Goal: Task Accomplishment & Management: Use online tool/utility

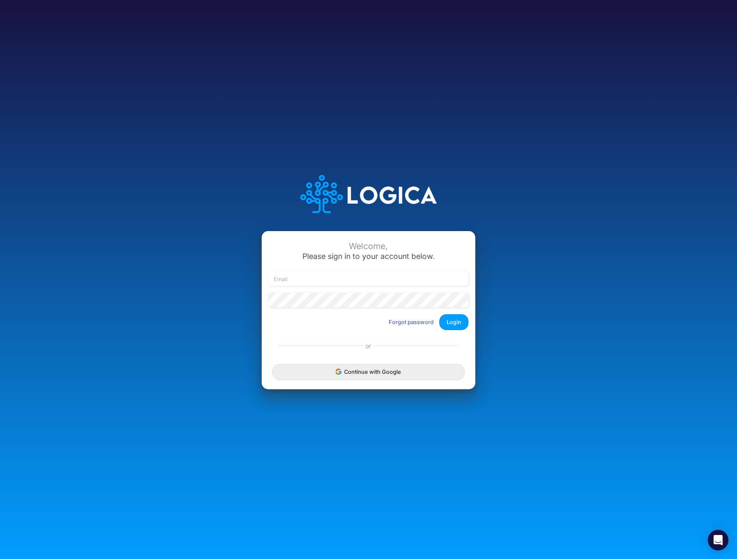
type input "[EMAIL_ADDRESS][DOMAIN_NAME]"
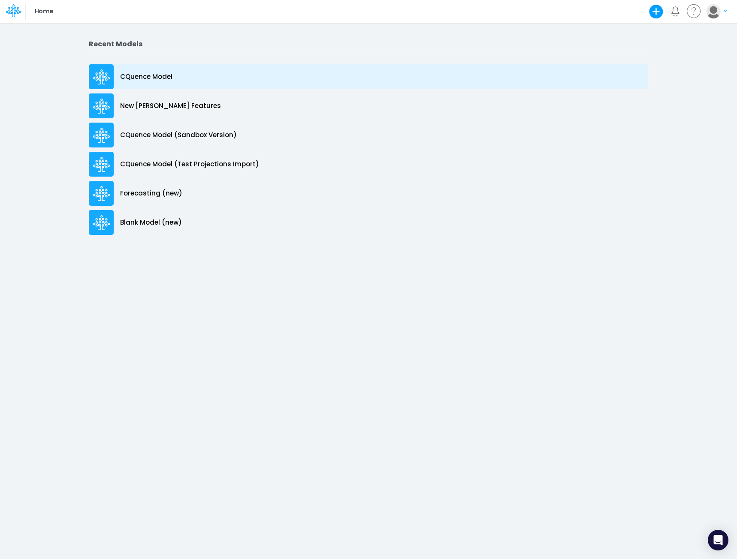
click at [165, 79] on p "CQuence Model" at bounding box center [146, 77] width 52 height 10
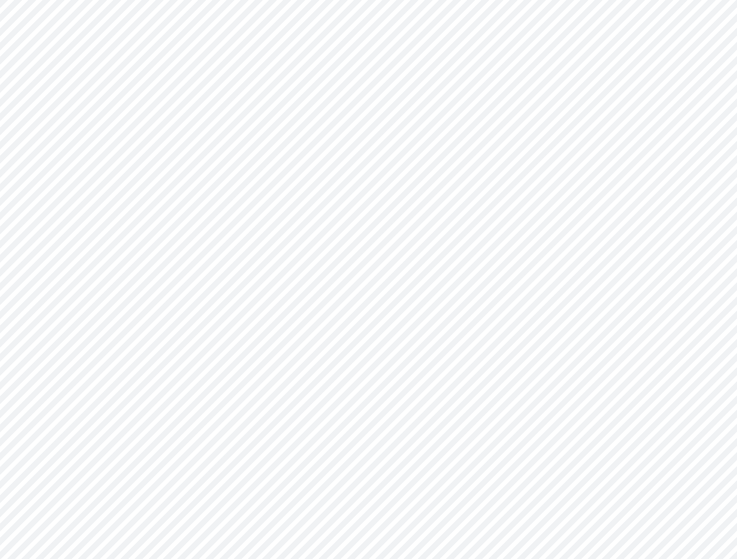
type input "Consolidated All by Month"
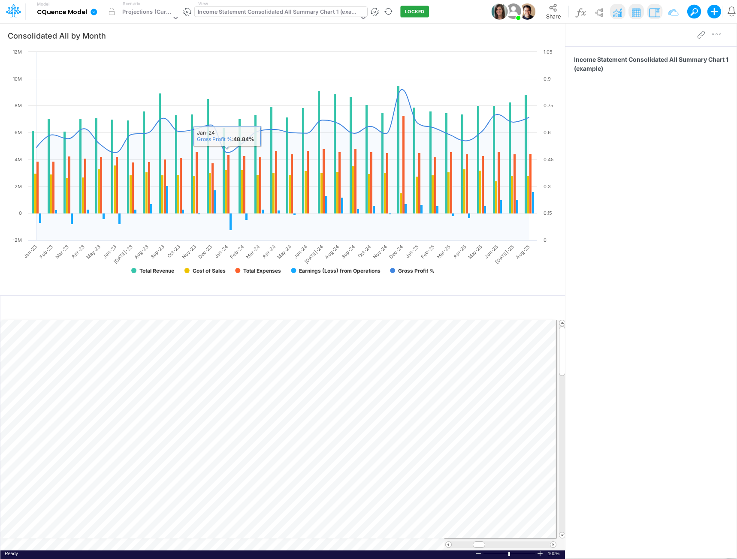
click at [267, 12] on div "Income Statement Consolidated All Summary Chart 1 (example)" at bounding box center [278, 13] width 161 height 10
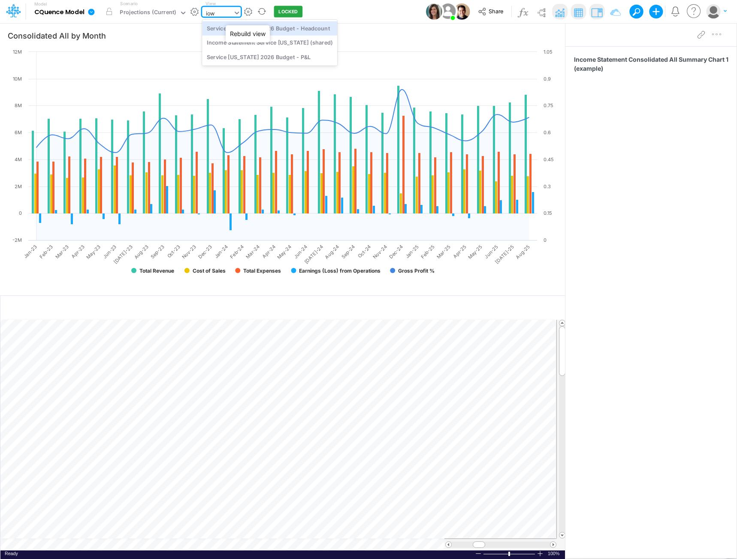
type input "[US_STATE]"
click at [269, 58] on div "Service [US_STATE] 2026 Budget - P&L" at bounding box center [269, 57] width 135 height 14
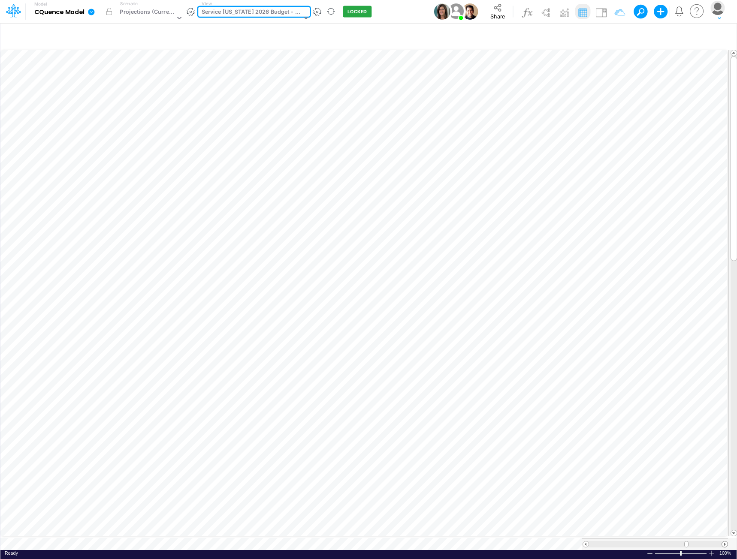
click at [723, 542] on span at bounding box center [725, 545] width 6 height 6
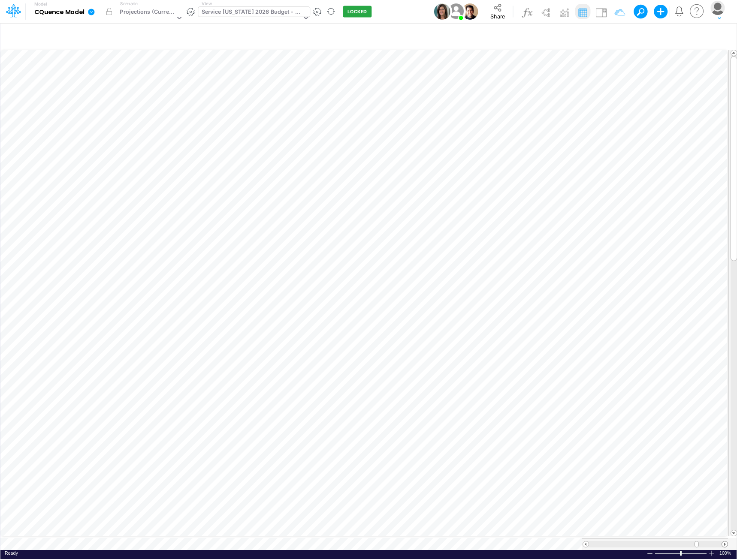
click at [723, 542] on span at bounding box center [725, 545] width 6 height 6
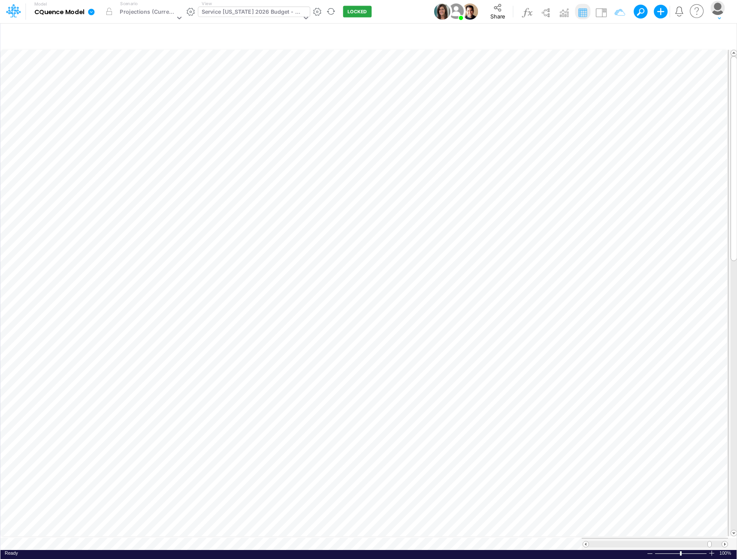
scroll to position [4, 0]
click at [536, 131] on icon "button" at bounding box center [538, 131] width 13 height 9
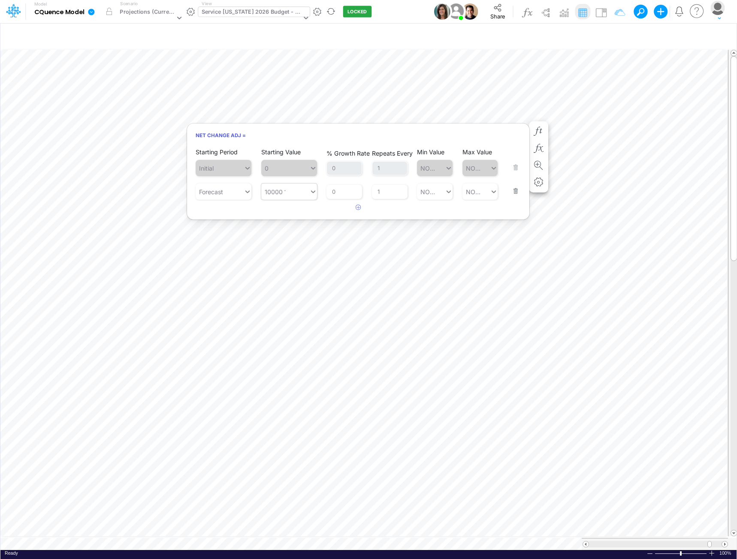
click at [285, 193] on div "10000 10000" at bounding box center [285, 192] width 48 height 14
click at [291, 211] on div "Set value 10416.67" at bounding box center [293, 213] width 64 height 16
type input "10416.67"
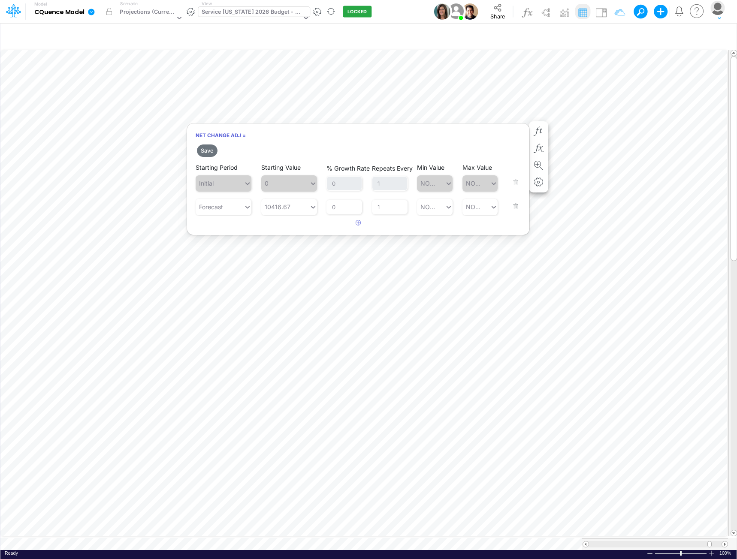
drag, startPoint x: 206, startPoint y: 149, endPoint x: 268, endPoint y: 162, distance: 63.9
click at [205, 149] on button "Save" at bounding box center [207, 151] width 21 height 12
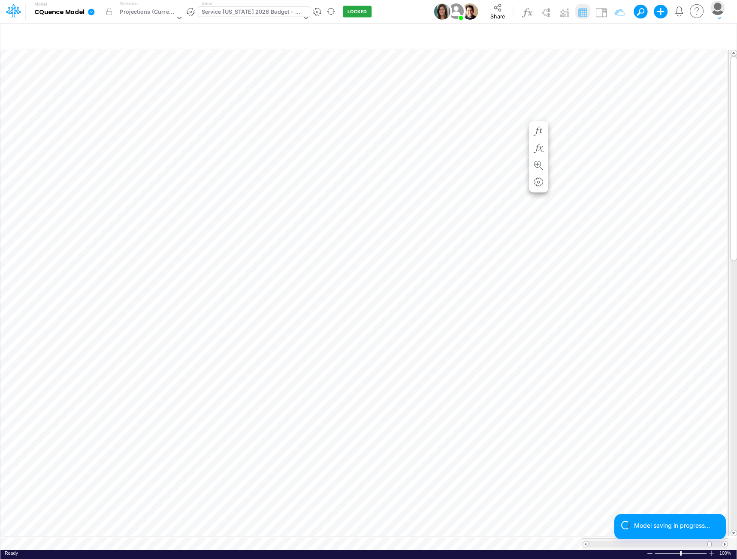
scroll to position [4, 0]
click at [536, 146] on icon "button" at bounding box center [538, 148] width 13 height 9
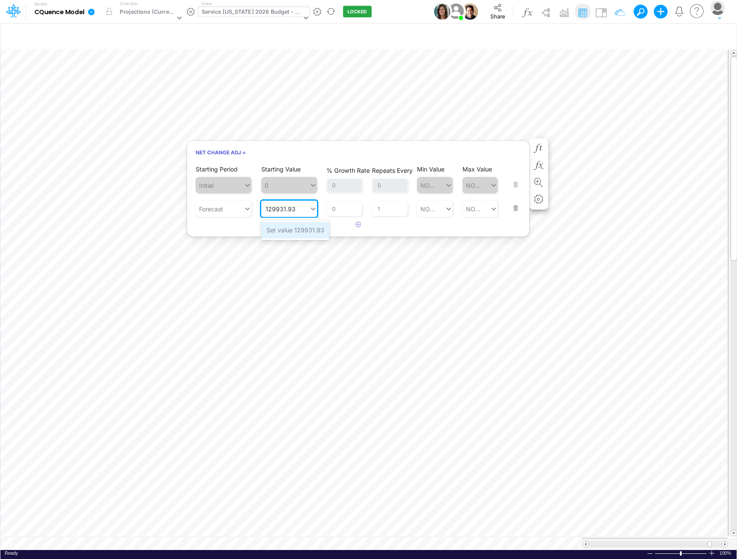
click at [292, 232] on div "Set value 129931.93" at bounding box center [295, 230] width 68 height 16
type input "129931.93"
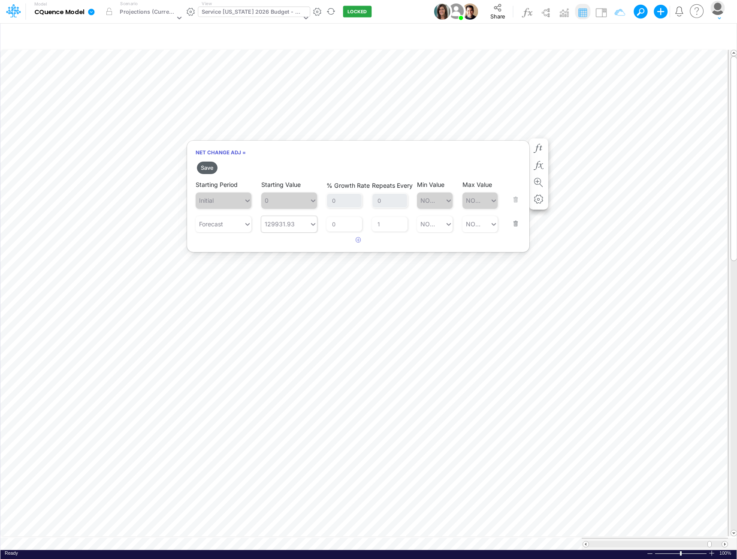
click at [207, 168] on button "Save" at bounding box center [207, 168] width 21 height 12
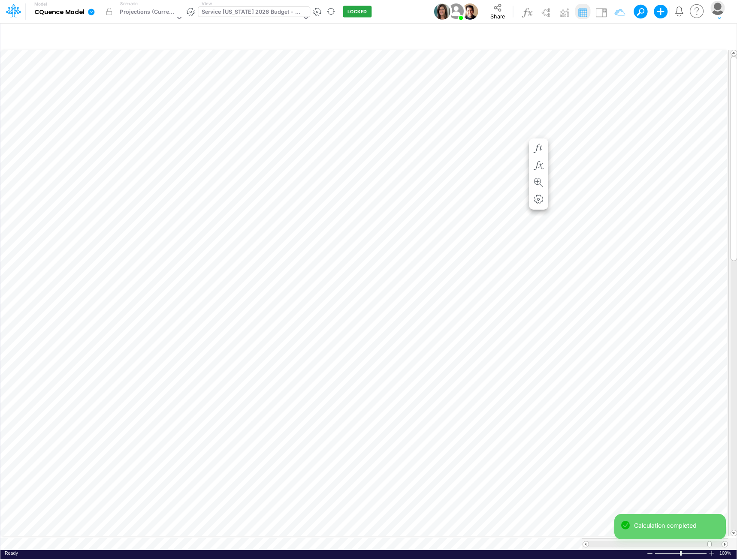
scroll to position [4, 0]
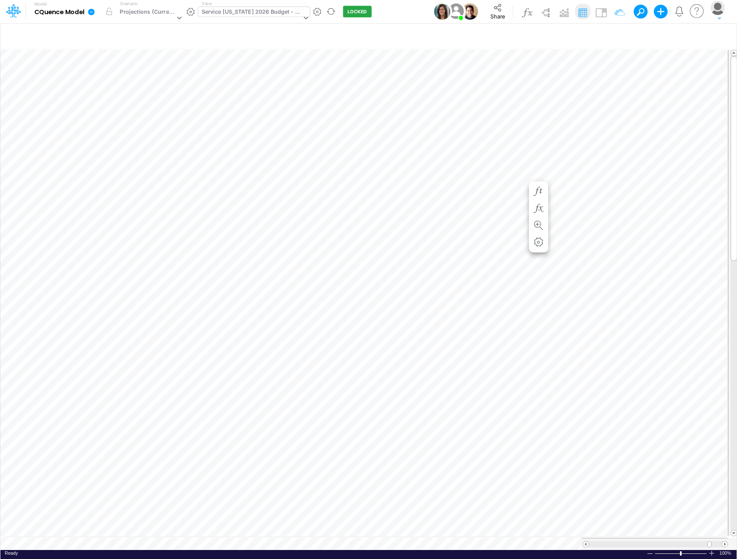
scroll to position [4, 0]
click at [274, 15] on div "Service [US_STATE] 2026 Budget - P&L" at bounding box center [252, 13] width 100 height 10
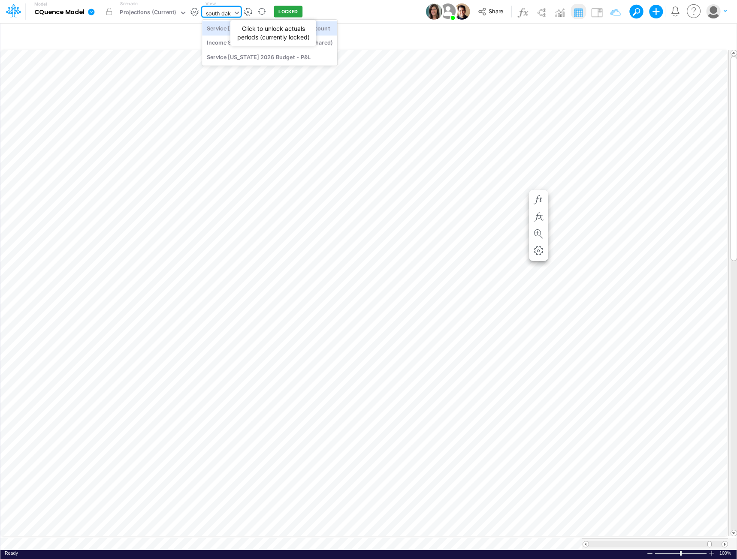
type input "south dako"
click at [261, 54] on div "Service [US_STATE] 2026 Budget - P&L" at bounding box center [269, 57] width 135 height 14
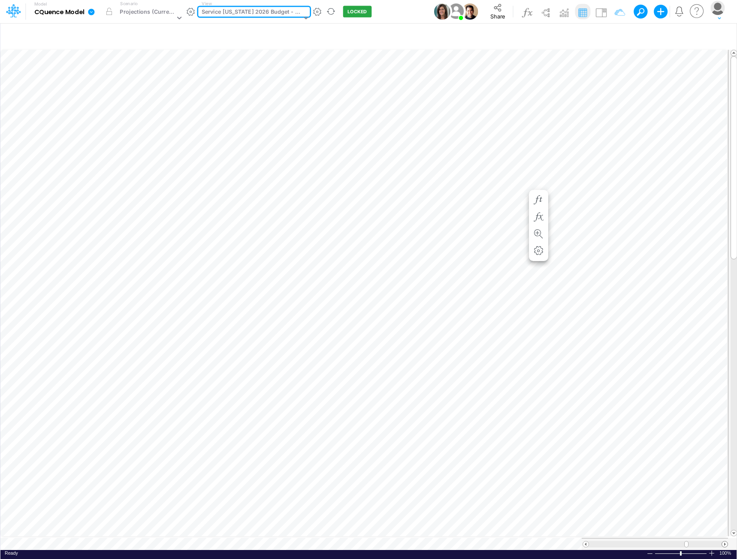
click at [726, 542] on span at bounding box center [725, 545] width 6 height 6
click at [725, 542] on span at bounding box center [725, 545] width 6 height 6
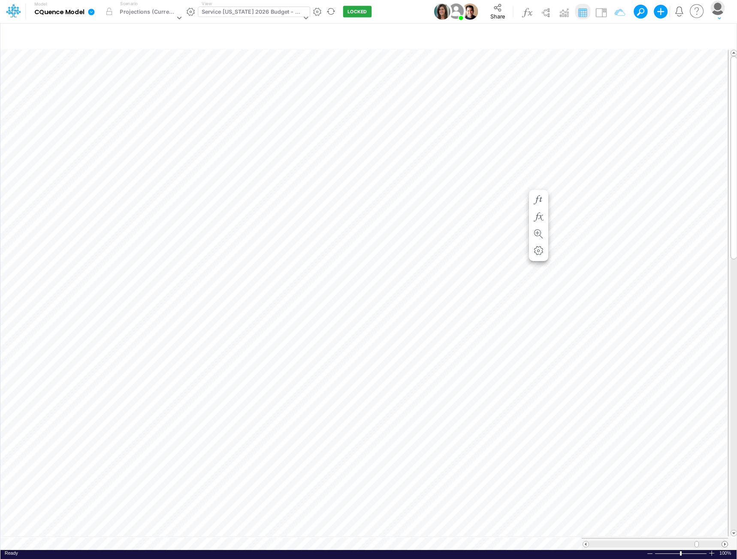
click at [725, 542] on span at bounding box center [725, 545] width 6 height 6
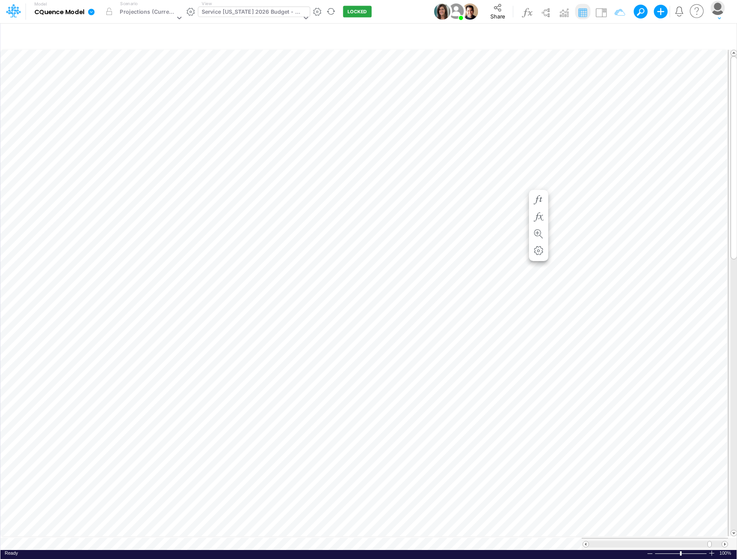
scroll to position [4, 0]
click at [520, 122] on icon "button" at bounding box center [523, 122] width 13 height 9
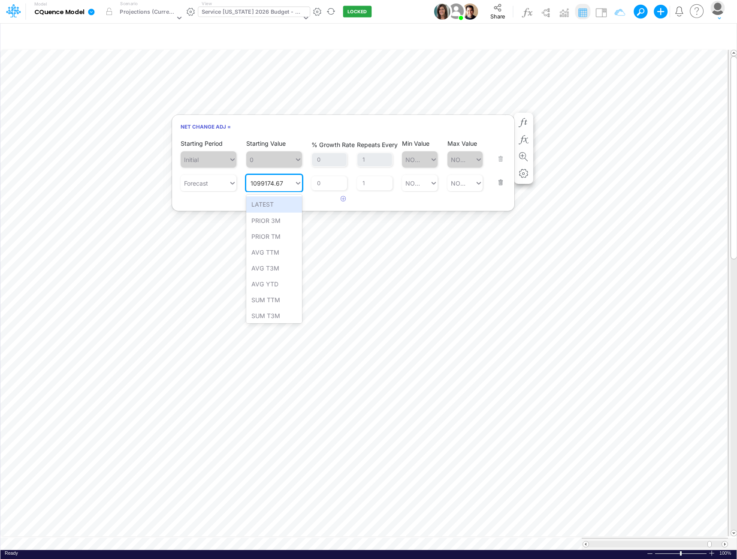
click at [283, 183] on input "1099174.67" at bounding box center [267, 183] width 33 height 9
type input "1099174.671145873.75"
drag, startPoint x: 295, startPoint y: 184, endPoint x: 234, endPoint y: 178, distance: 61.2
click at [234, 178] on div "Starting Period Forecast Starting Value 0 results available. Select is focused …" at bounding box center [343, 177] width 325 height 29
click at [280, 185] on div at bounding box center [270, 183] width 48 height 14
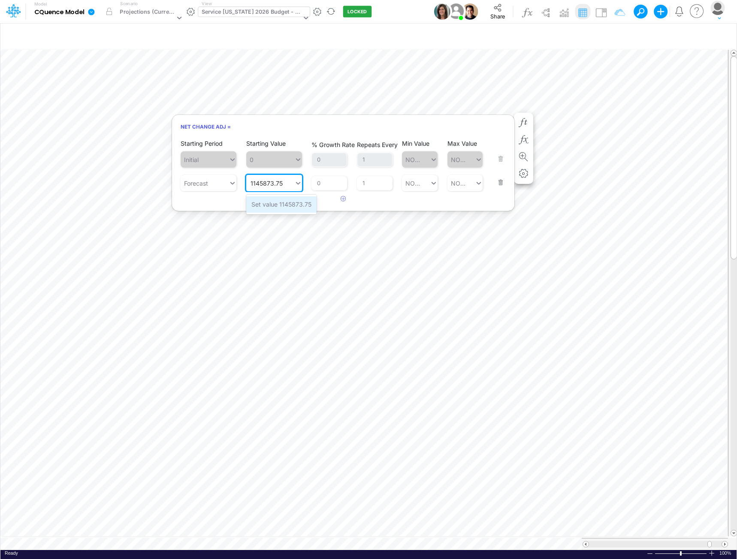
click at [286, 202] on div "Set value 1145873.75" at bounding box center [281, 204] width 70 height 16
type input "1145873.75"
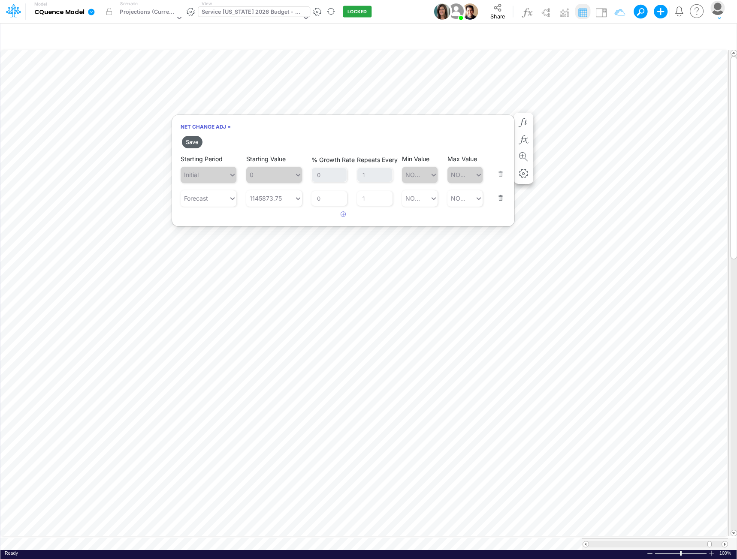
click at [195, 142] on button "Save" at bounding box center [192, 142] width 21 height 12
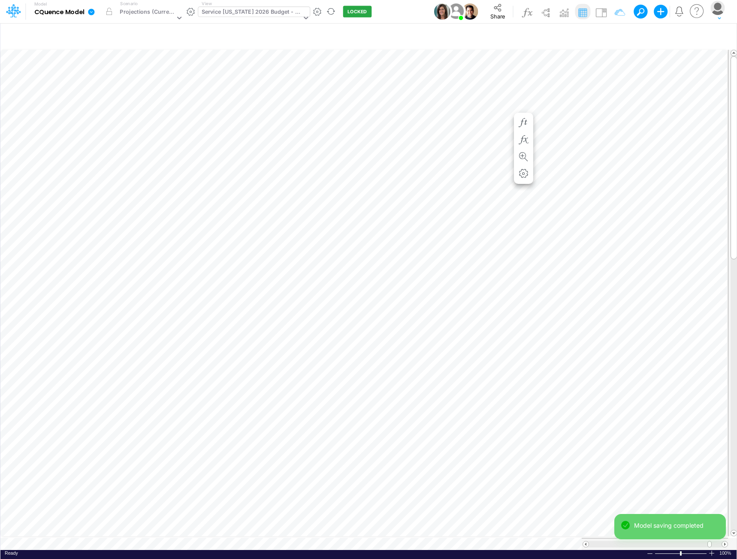
scroll to position [4, 0]
click at [523, 149] on icon "button" at bounding box center [523, 148] width 13 height 9
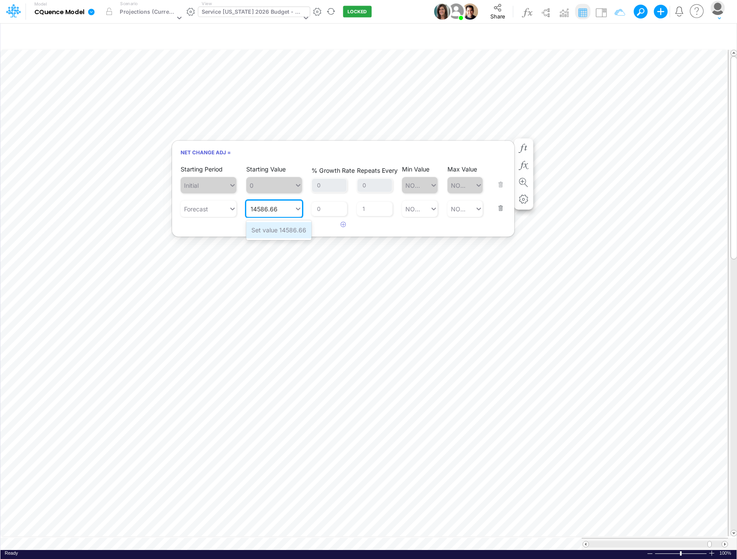
click at [268, 233] on div "Set value 14586.66" at bounding box center [278, 230] width 65 height 16
type input "14586.66"
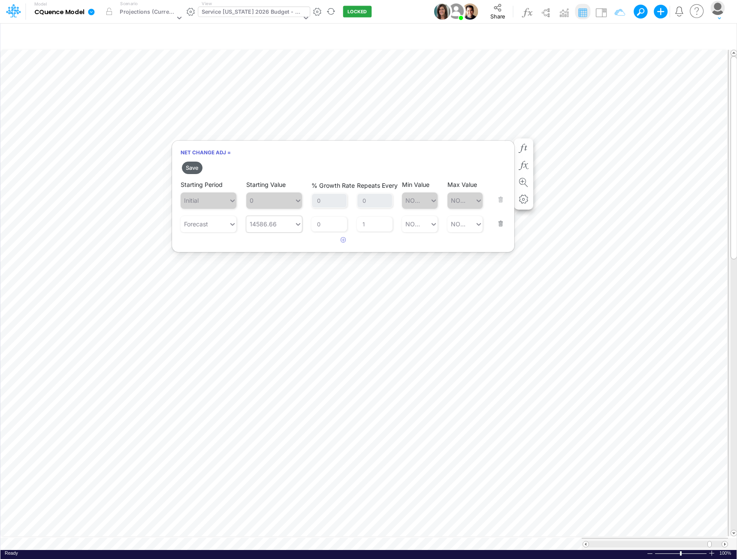
click at [188, 168] on button "Save" at bounding box center [192, 168] width 21 height 12
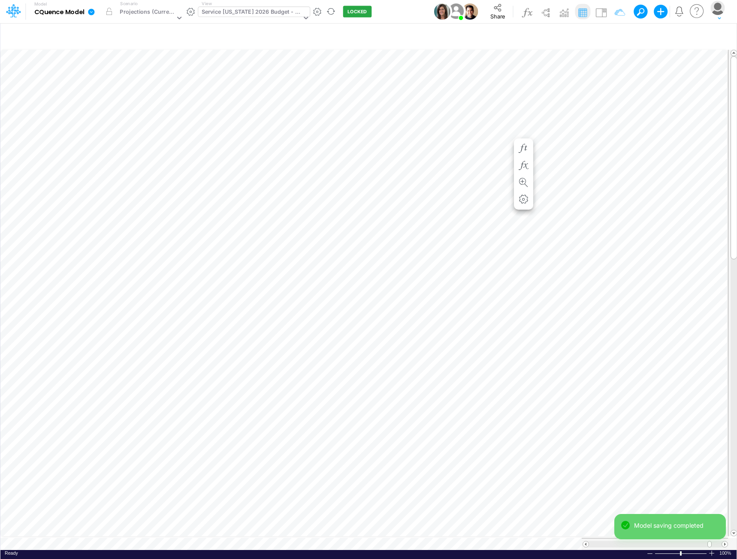
scroll to position [4, 0]
click at [521, 163] on icon "button" at bounding box center [523, 165] width 13 height 9
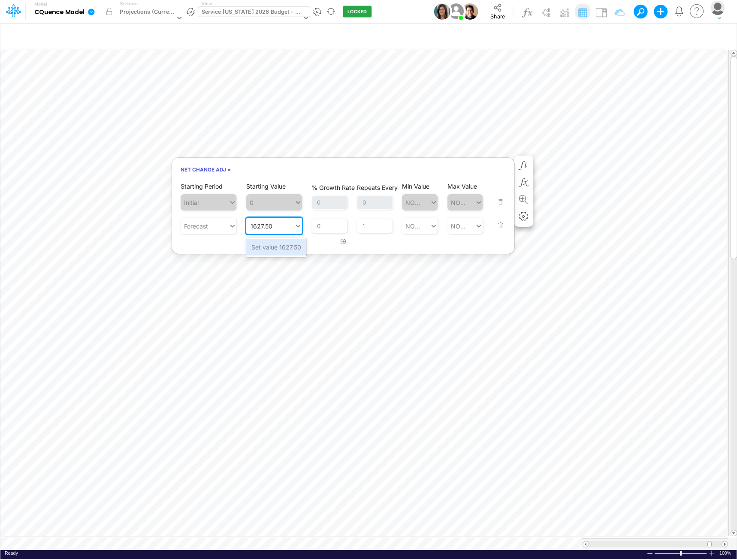
drag, startPoint x: 268, startPoint y: 247, endPoint x: 240, endPoint y: 234, distance: 30.5
click at [268, 247] on div "Set value 1627.50" at bounding box center [276, 247] width 60 height 16
type input "1627.50"
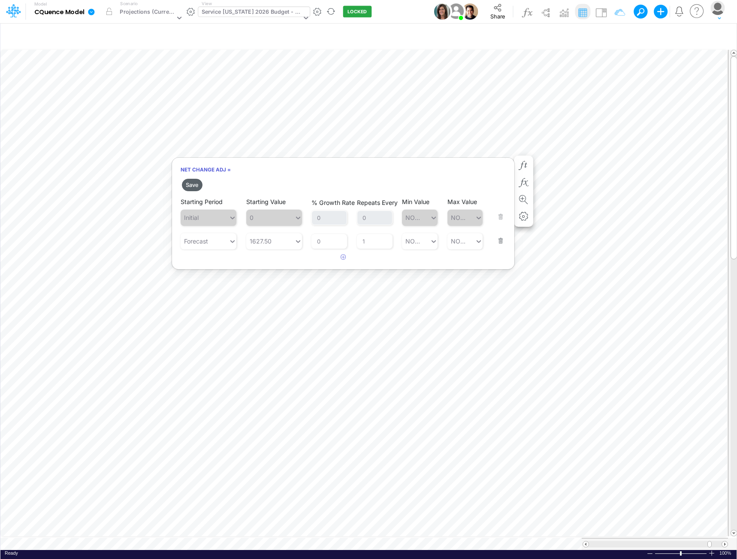
click at [194, 184] on button "Save" at bounding box center [192, 185] width 21 height 12
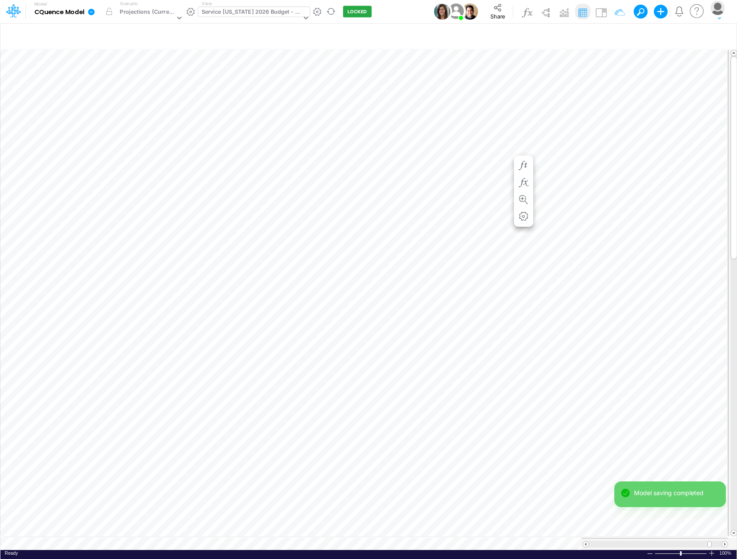
scroll to position [4, 0]
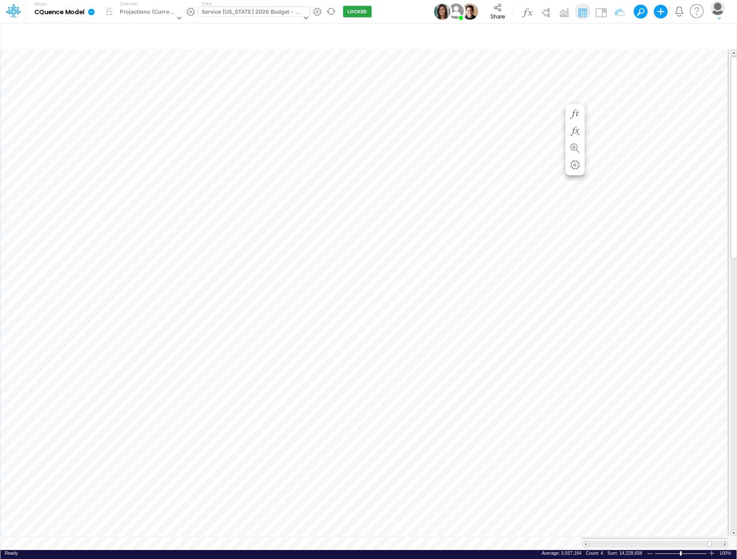
scroll to position [4, 0]
click at [275, 14] on div "Service [US_STATE] 2026 Budget - P&L" at bounding box center [252, 13] width 100 height 10
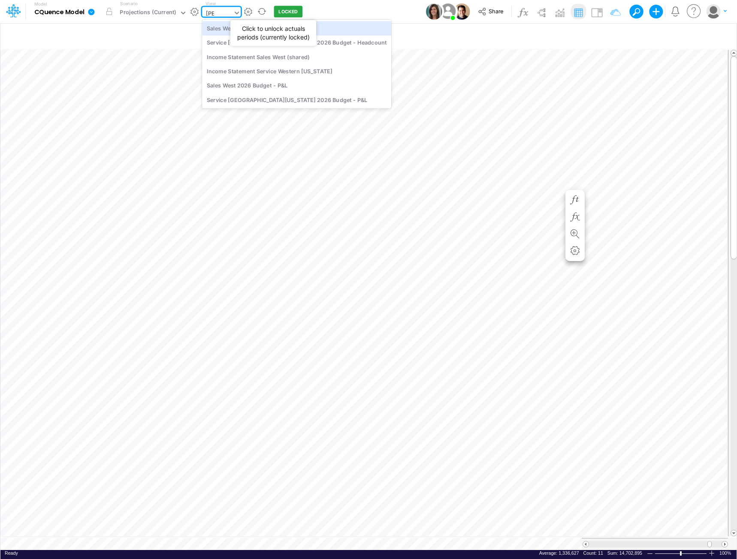
type input "west"
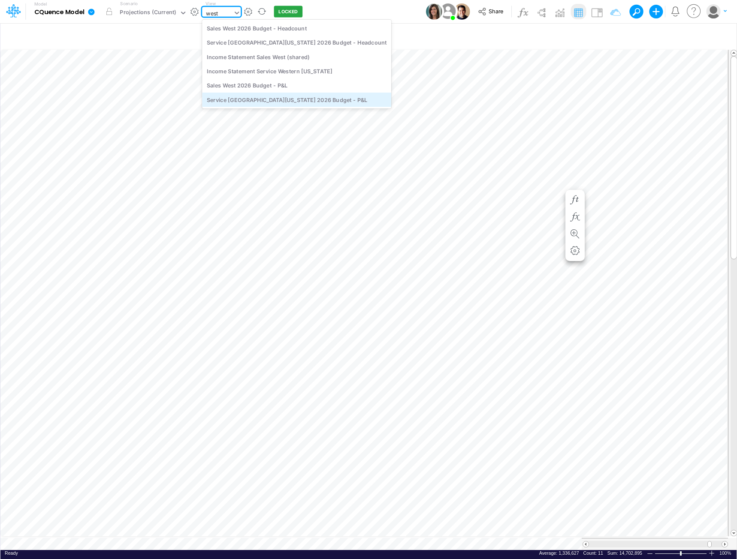
click at [295, 100] on div "Service [GEOGRAPHIC_DATA][US_STATE] 2026 Budget - P&L" at bounding box center [296, 100] width 189 height 14
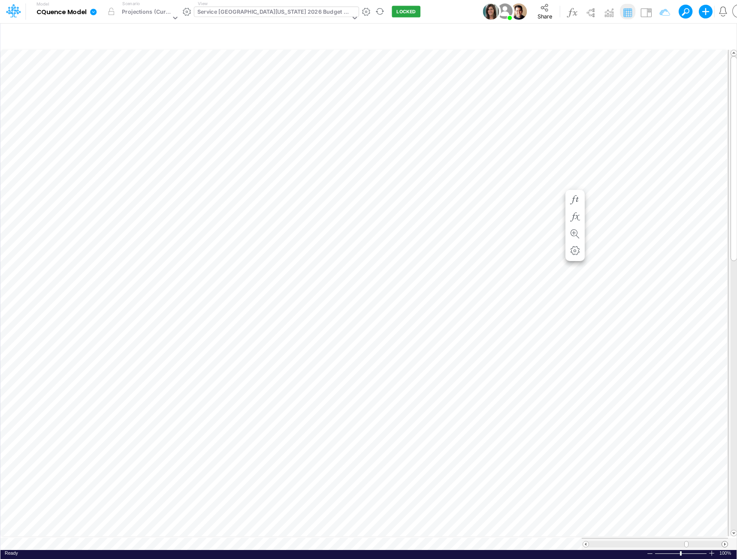
click at [726, 542] on span at bounding box center [725, 545] width 6 height 6
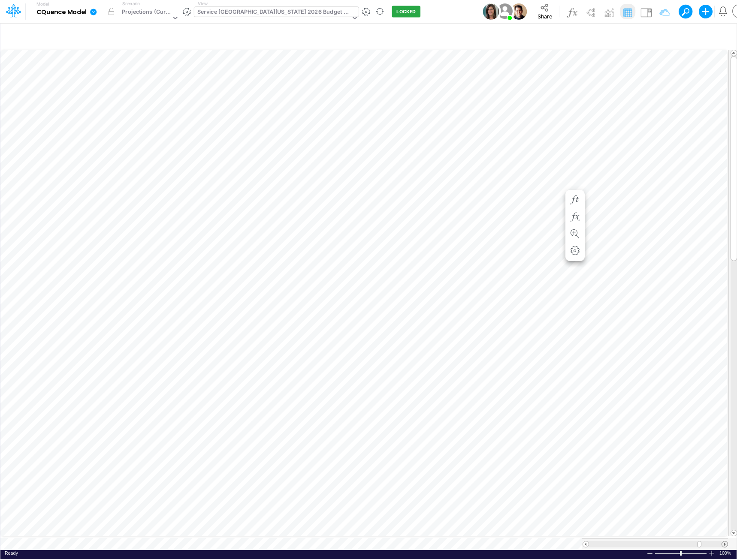
click at [726, 542] on span at bounding box center [725, 545] width 6 height 6
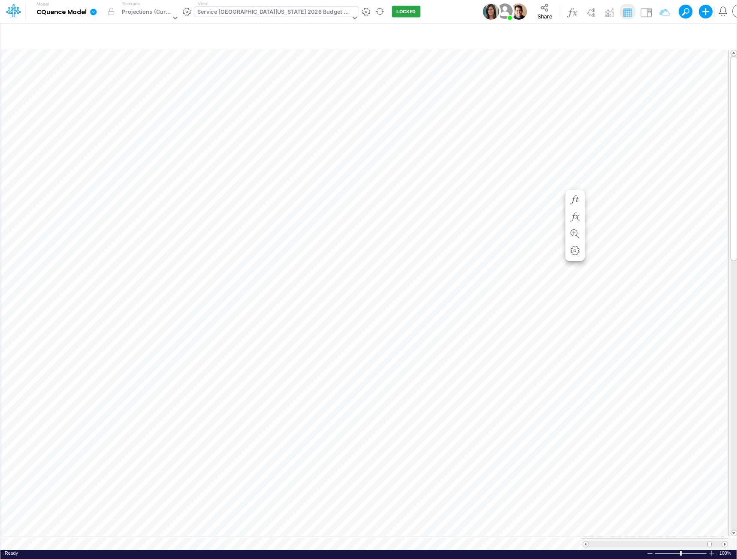
scroll to position [4, 0]
click at [523, 129] on icon "button" at bounding box center [523, 131] width 13 height 9
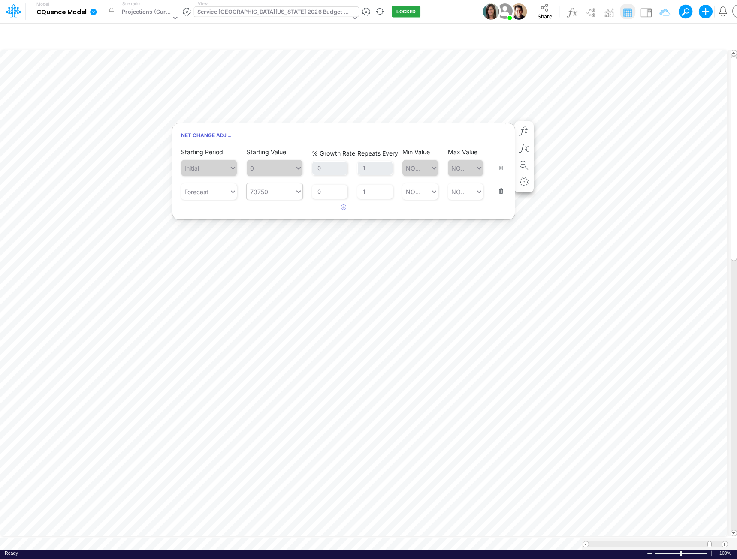
type input "73750"
click at [270, 196] on input "73750" at bounding box center [270, 191] width 1 height 9
click at [241, 190] on div "Starting Period Forecast Starting Value 0 results available. Select is focused …" at bounding box center [343, 185] width 325 height 29
click at [278, 212] on div "Set value 80958.33" at bounding box center [280, 213] width 66 height 16
type input "80958.33"
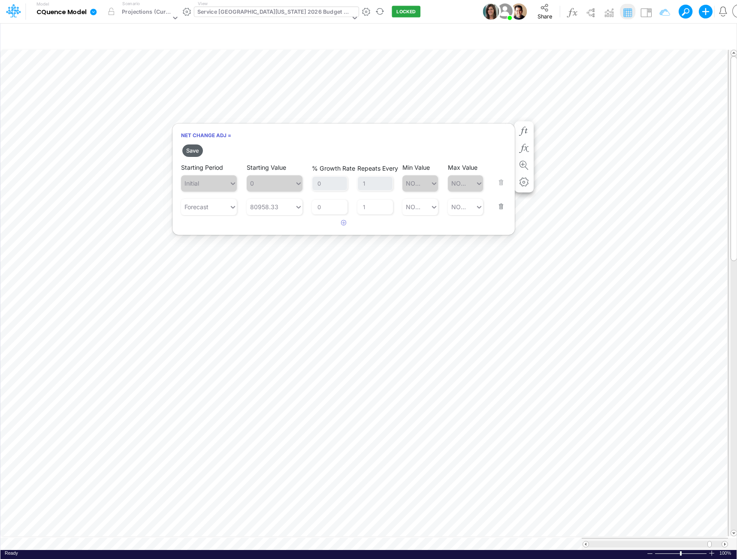
click at [197, 150] on button "Save" at bounding box center [192, 151] width 21 height 12
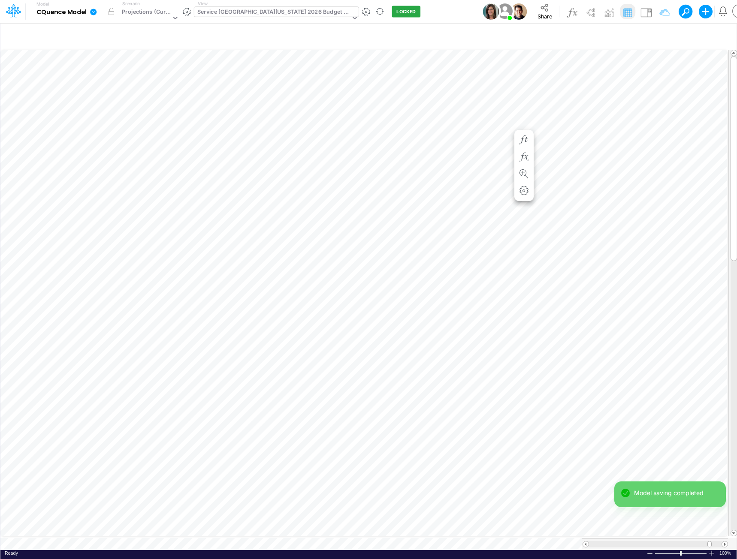
scroll to position [4, 0]
click at [524, 146] on icon "button" at bounding box center [523, 148] width 13 height 9
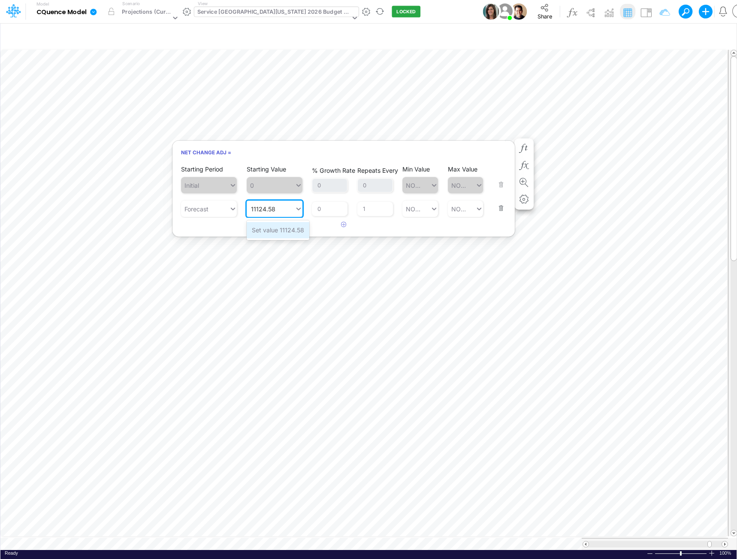
click at [279, 230] on div "Set value 11124.58" at bounding box center [278, 230] width 63 height 16
type input "11124.58"
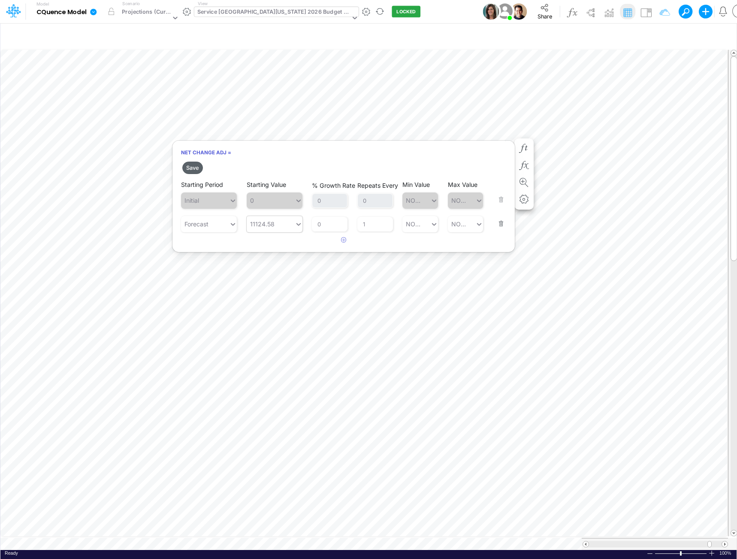
click at [191, 168] on button "Save" at bounding box center [192, 168] width 21 height 12
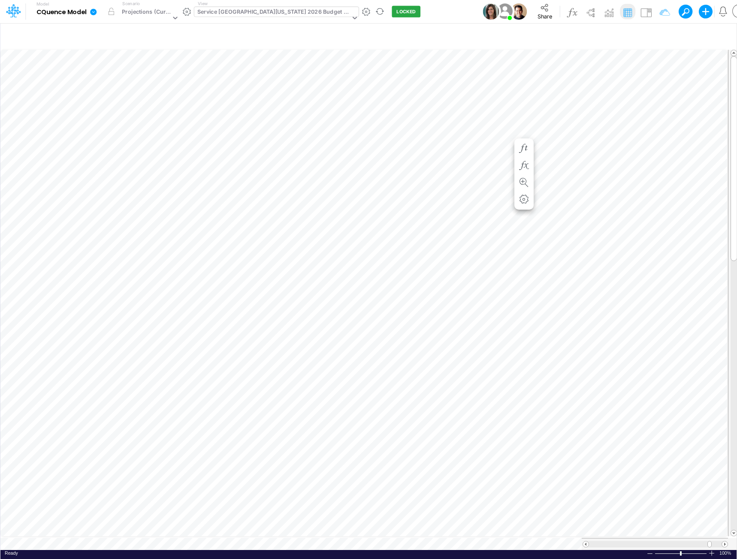
scroll to position [4, 0]
